Goal: Navigation & Orientation: Find specific page/section

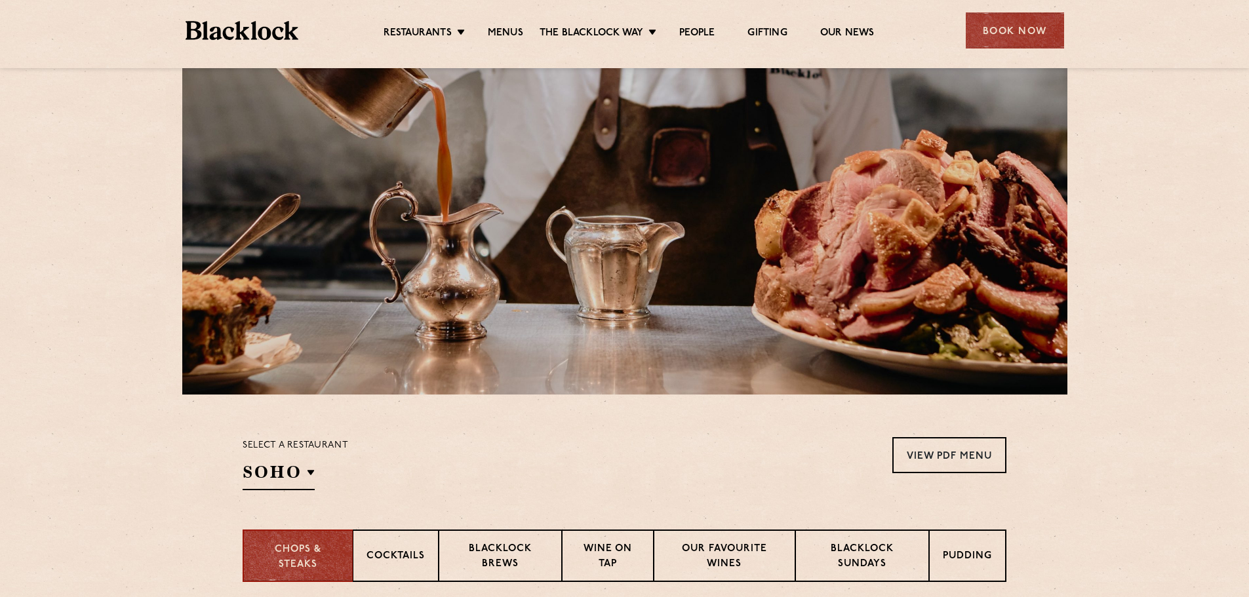
scroll to position [393, 0]
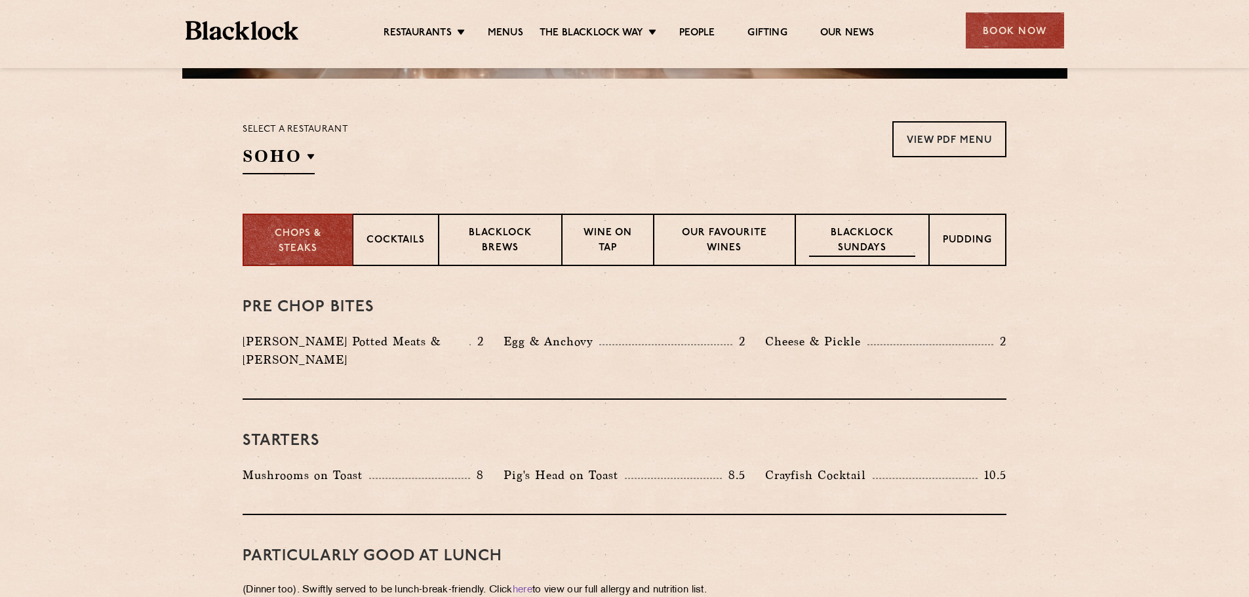
click at [865, 239] on p "Blacklock Sundays" at bounding box center [862, 241] width 106 height 31
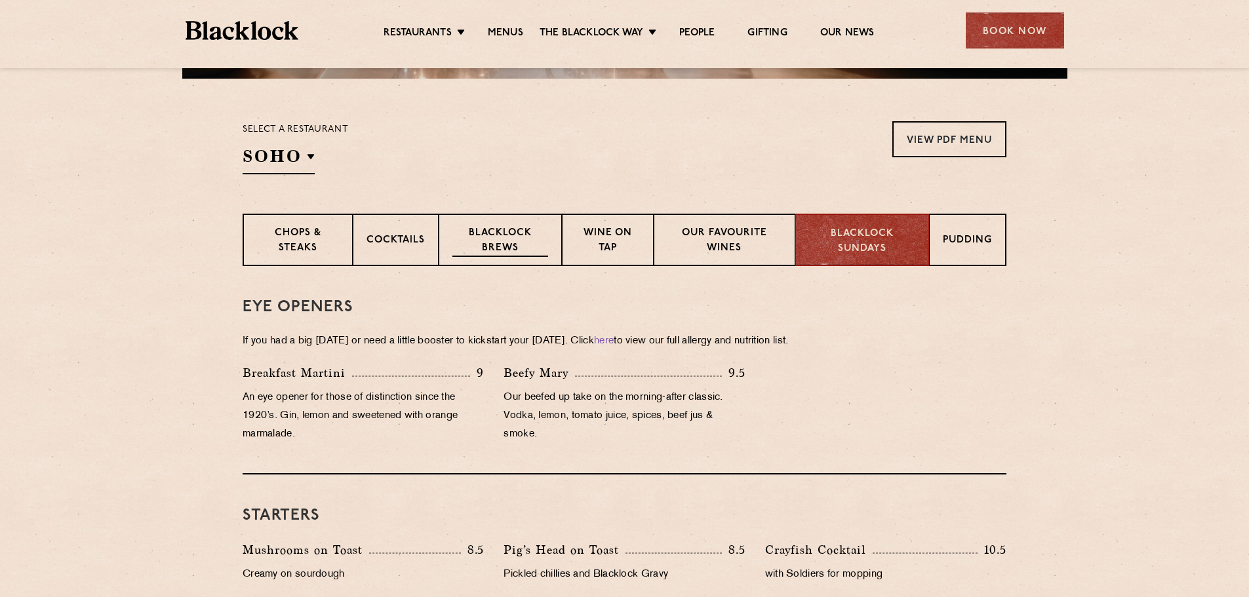
click at [490, 233] on p "Blacklock Brews" at bounding box center [500, 241] width 96 height 31
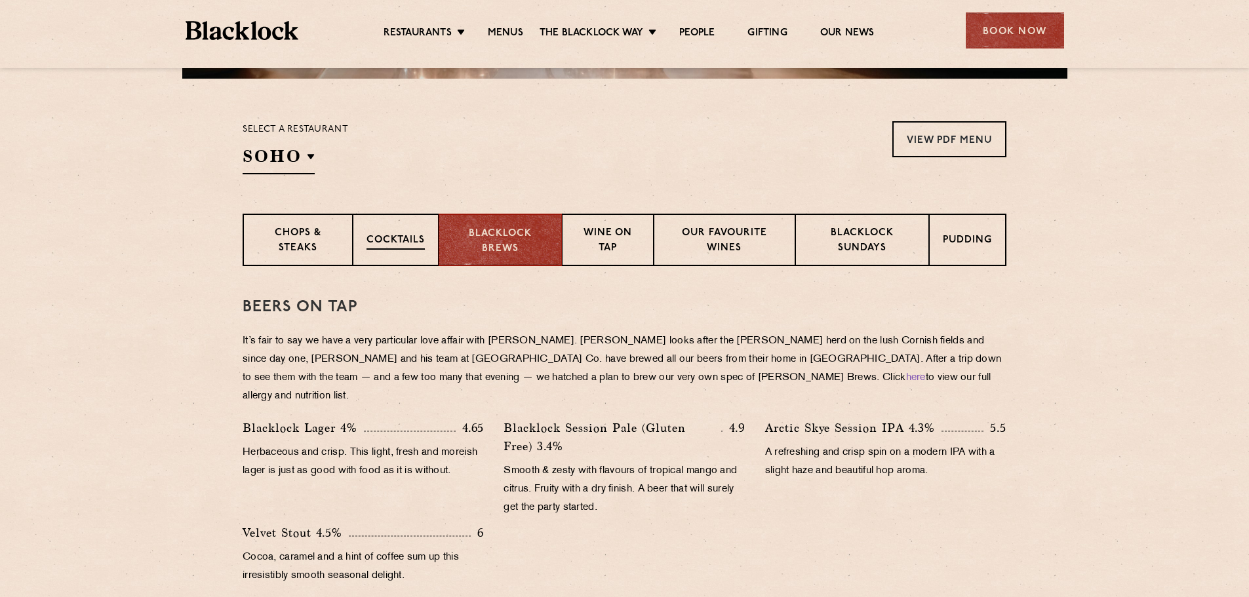
click at [414, 235] on p "Cocktails" at bounding box center [396, 241] width 58 height 16
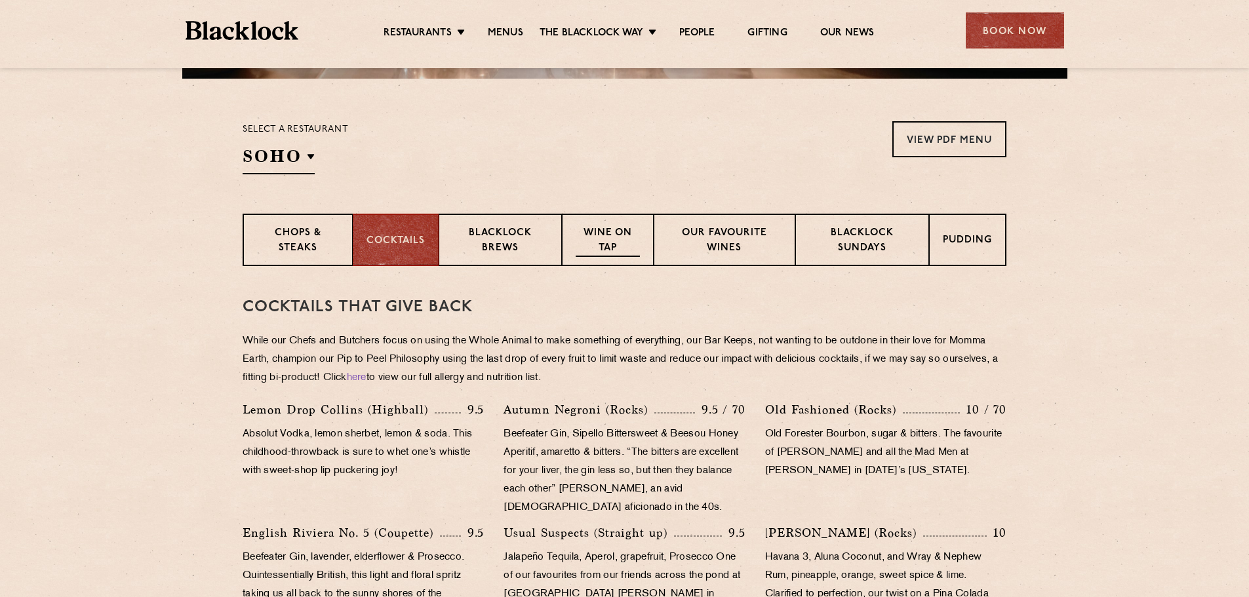
click at [616, 236] on p "Wine on Tap" at bounding box center [608, 241] width 64 height 31
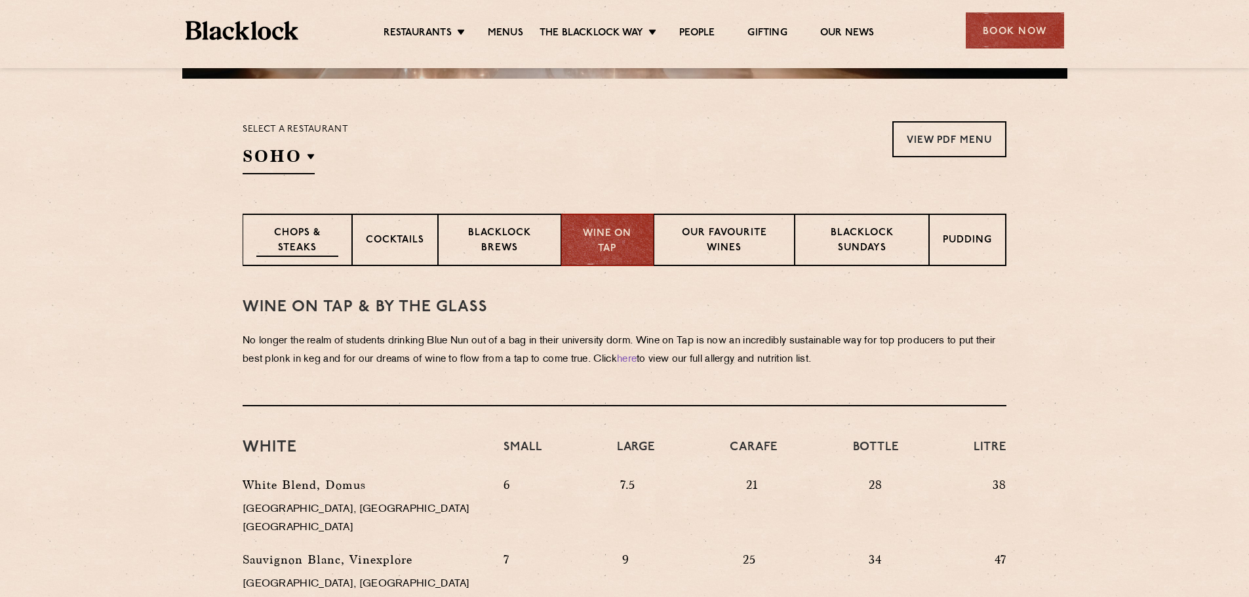
click at [318, 241] on p "Chops & Steaks" at bounding box center [297, 241] width 82 height 31
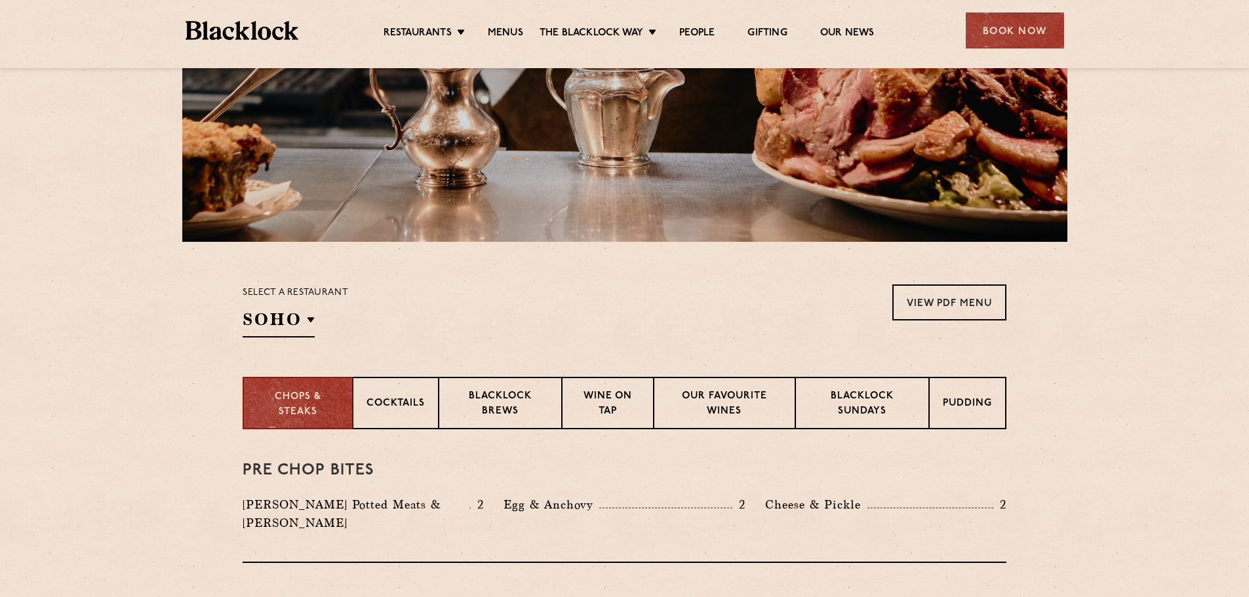
scroll to position [0, 0]
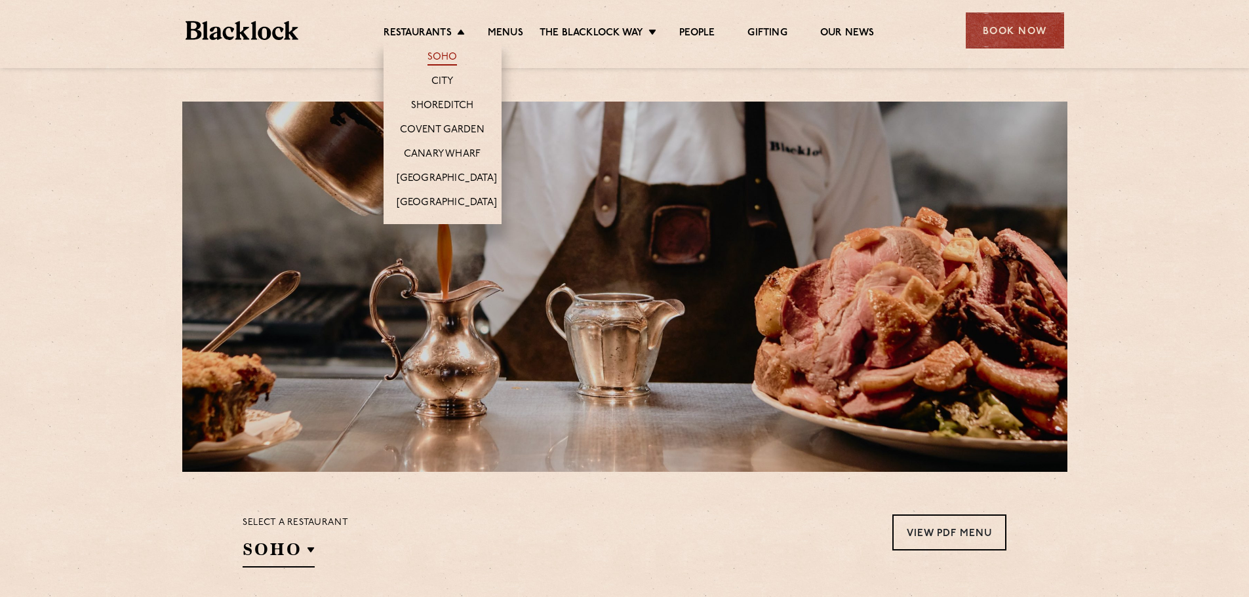
click at [438, 61] on link "Soho" at bounding box center [443, 58] width 30 height 14
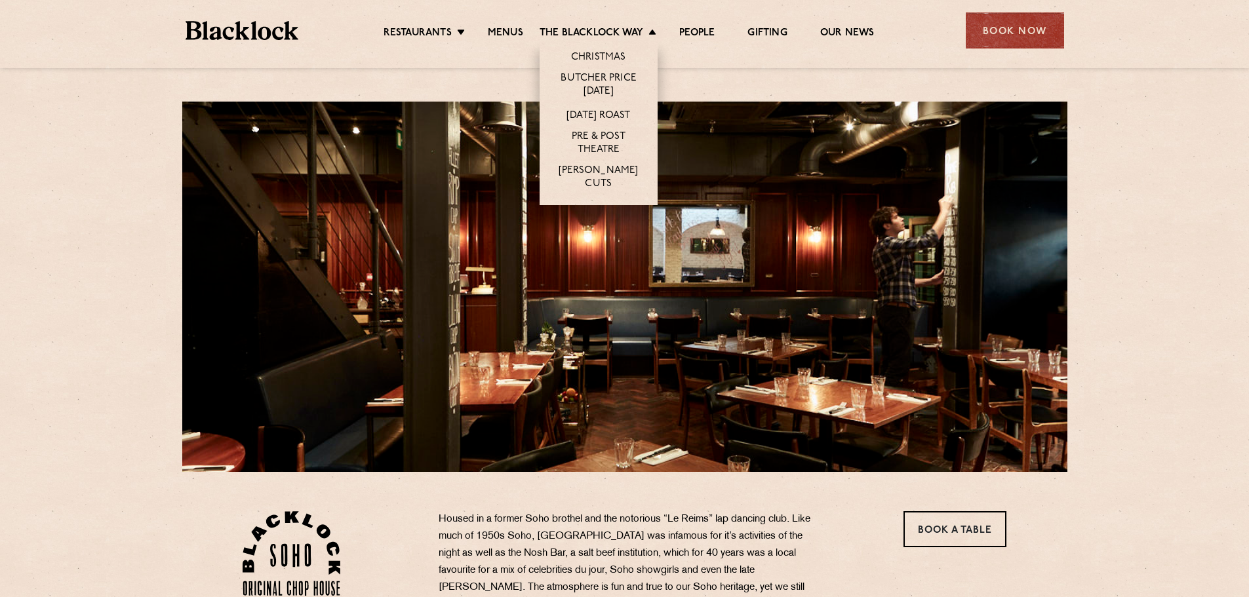
click at [650, 32] on li "The [PERSON_NAME] Way Christmas Butcher Price [DATE] [DATE] Roast Pre & Post Th…" at bounding box center [601, 34] width 123 height 14
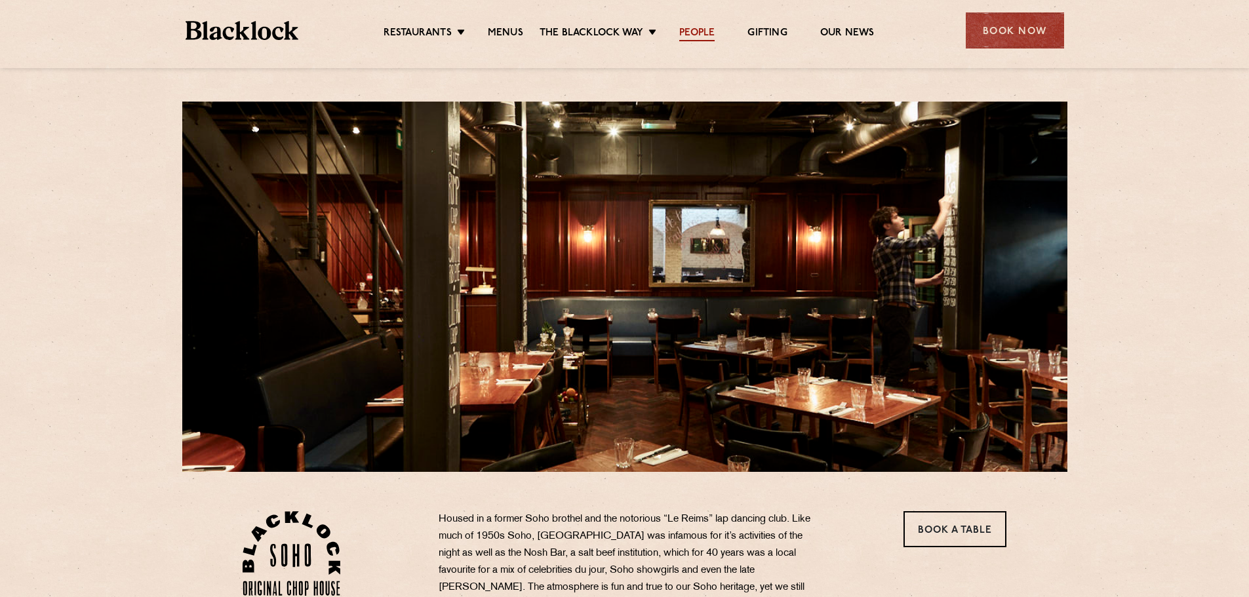
click at [712, 31] on link "People" at bounding box center [696, 34] width 35 height 14
